Goal: Task Accomplishment & Management: Manage account settings

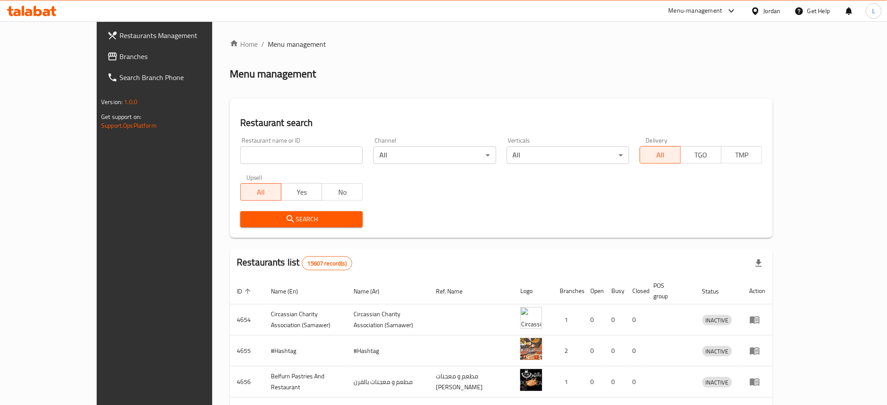
click at [277, 158] on input "search" at bounding box center [301, 156] width 123 height 18
type input "ghaith bakeries"
click at [262, 224] on span "Search" at bounding box center [301, 219] width 109 height 11
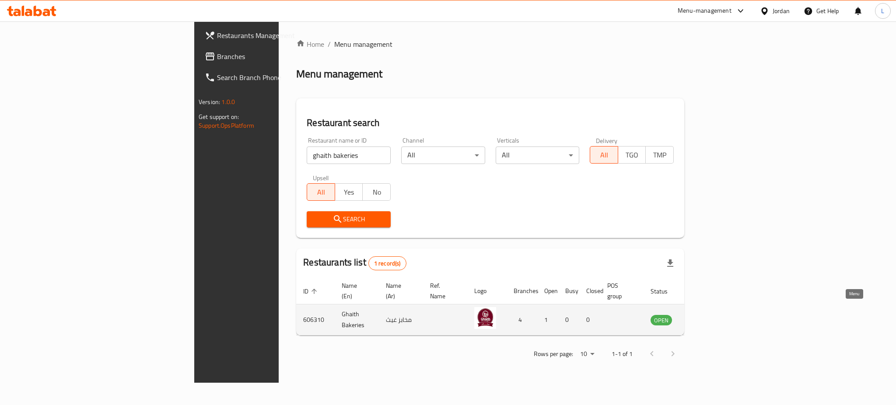
click at [707, 317] on icon "enhanced table" at bounding box center [702, 320] width 10 height 7
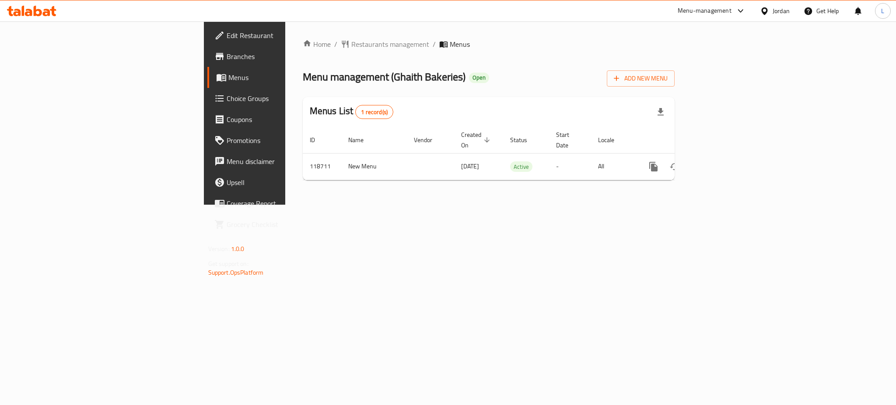
click at [227, 31] on span "Edit Restaurant" at bounding box center [287, 35] width 120 height 11
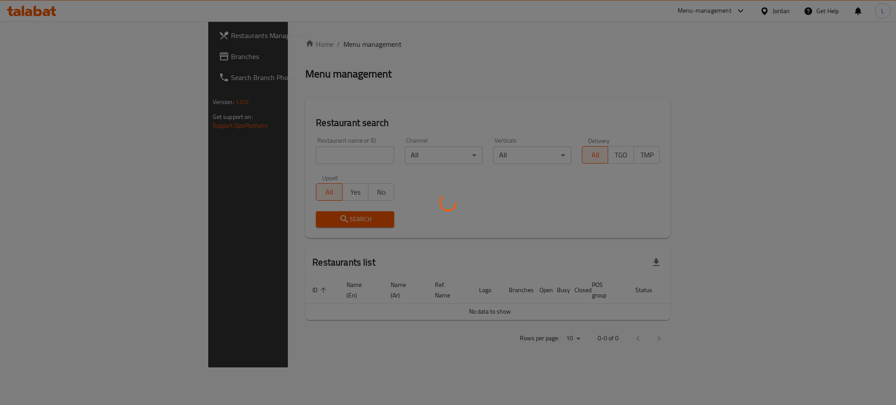
click at [42, 57] on div at bounding box center [448, 202] width 896 height 405
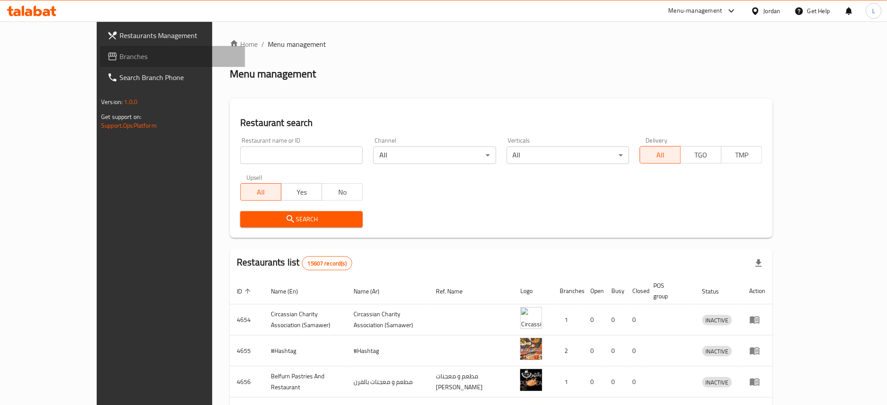
click at [119, 52] on span "Branches" at bounding box center [178, 56] width 119 height 11
click at [240, 154] on input "search" at bounding box center [301, 156] width 123 height 18
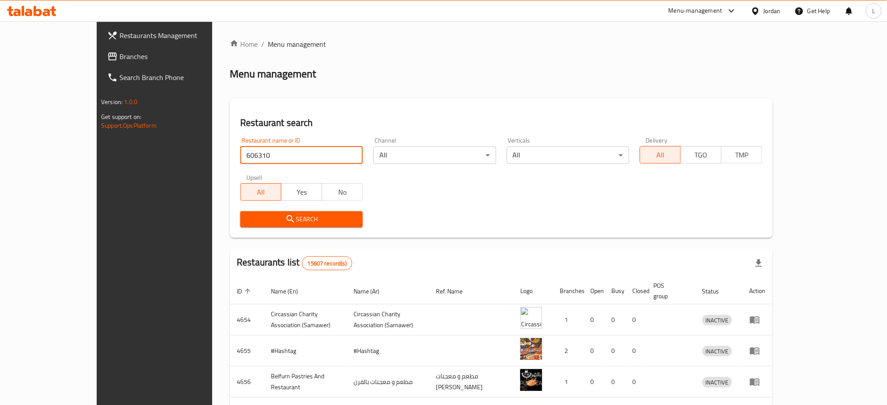
type input "606310"
click button "Search" at bounding box center [301, 219] width 123 height 16
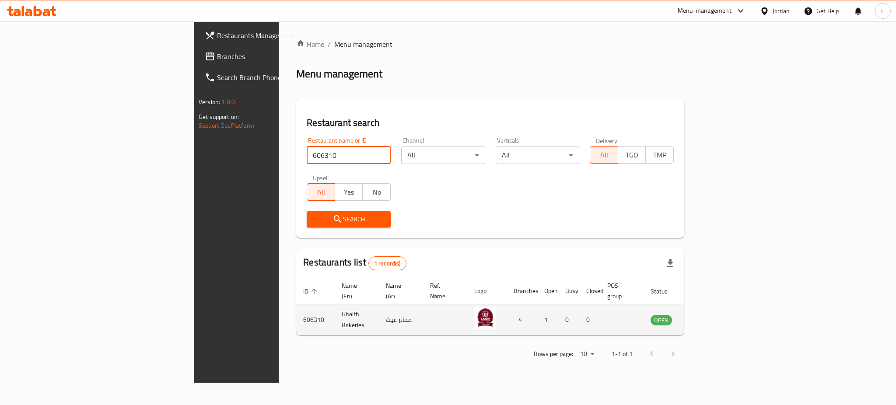
click at [707, 317] on icon "enhanced table" at bounding box center [702, 320] width 10 height 7
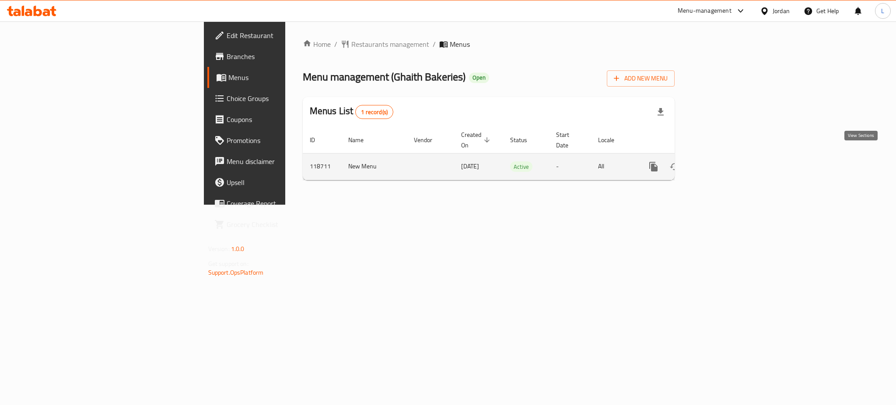
click at [722, 161] on icon "enhanced table" at bounding box center [717, 166] width 11 height 11
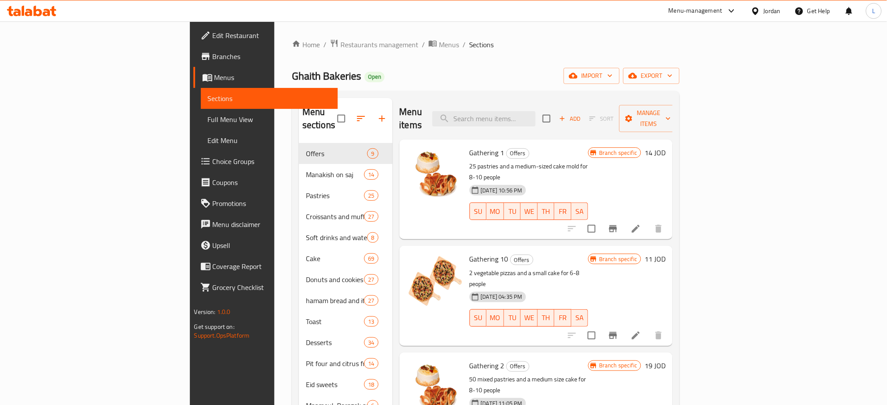
click at [213, 34] on span "Edit Restaurant" at bounding box center [272, 35] width 119 height 11
